Goal: Entertainment & Leisure: Consume media (video, audio)

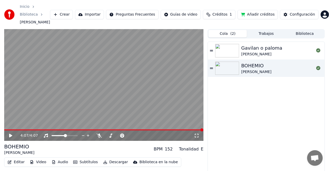
click at [230, 32] on span "( 2 )" at bounding box center [232, 33] width 5 height 5
click at [211, 50] on icon at bounding box center [211, 50] width 3 height 1
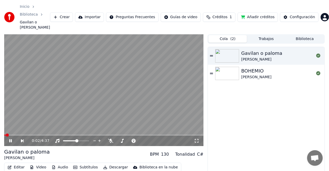
click at [11, 140] on icon at bounding box center [10, 141] width 3 height 3
click at [318, 54] on icon at bounding box center [318, 56] width 4 height 4
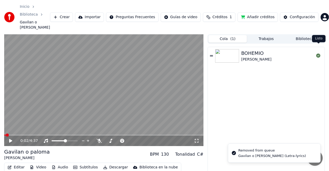
click at [318, 54] on icon at bounding box center [318, 56] width 4 height 4
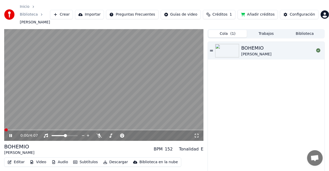
click at [10, 134] on icon at bounding box center [10, 135] width 3 height 3
click at [318, 49] on icon at bounding box center [318, 50] width 4 height 4
click at [12, 134] on icon at bounding box center [14, 136] width 12 height 4
click at [212, 50] on icon at bounding box center [211, 50] width 3 height 1
click at [255, 88] on div "BOHEMIO [PERSON_NAME]" at bounding box center [266, 114] width 117 height 145
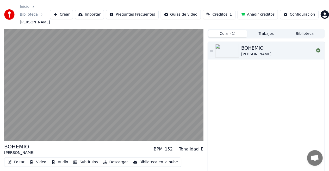
click at [317, 48] on icon at bounding box center [318, 50] width 4 height 4
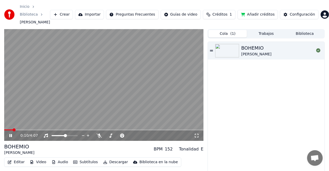
click at [10, 134] on icon at bounding box center [14, 136] width 12 height 4
click at [252, 47] on div "BOHEMIO" at bounding box center [256, 48] width 30 height 7
click at [280, 45] on div "BOHEMIO [PERSON_NAME]" at bounding box center [277, 51] width 73 height 13
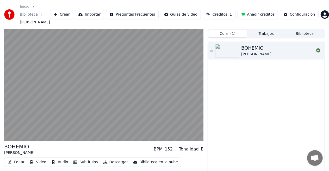
click at [238, 50] on img at bounding box center [227, 51] width 24 height 14
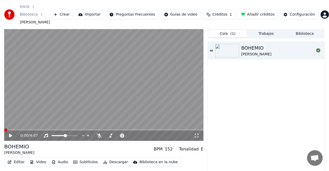
click at [13, 134] on icon at bounding box center [14, 136] width 12 height 4
click at [212, 49] on icon at bounding box center [211, 51] width 3 height 4
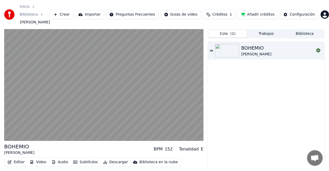
click at [212, 50] on icon at bounding box center [211, 50] width 3 height 1
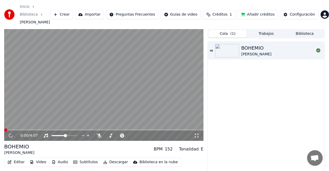
click at [249, 48] on div "BOHEMIO" at bounding box center [256, 48] width 30 height 7
click at [268, 73] on div "BOHEMIO [PERSON_NAME]" at bounding box center [266, 114] width 117 height 145
